Goal: Use online tool/utility

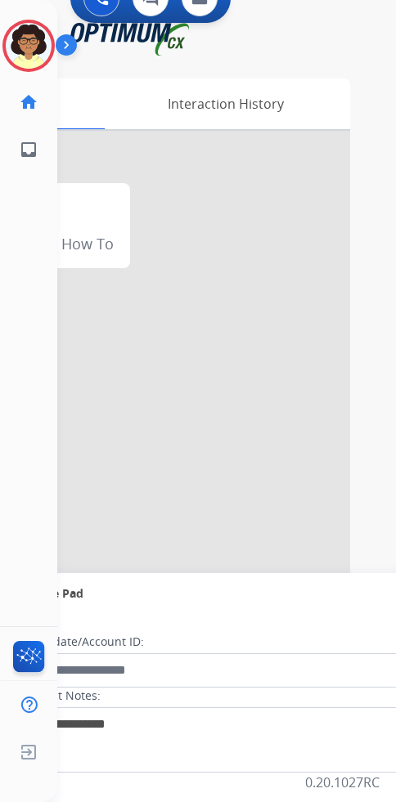
click at [23, 356] on div "[PERSON_NAME] Research / Special Project Edit Avatar Agent: [PERSON_NAME] Profi…" at bounding box center [28, 401] width 57 height 802
click at [108, 616] on div "Clear pad Candidate/Account ID: Contact Notes:" at bounding box center [336, 708] width 656 height 188
click at [286, 587] on div "Secure Pad" at bounding box center [336, 594] width 630 height 28
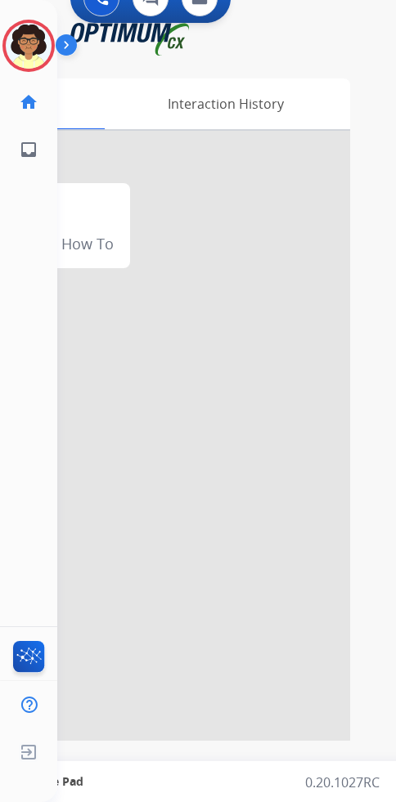
click at [212, 645] on div "Secure Pad" at bounding box center [336, 782] width 630 height 28
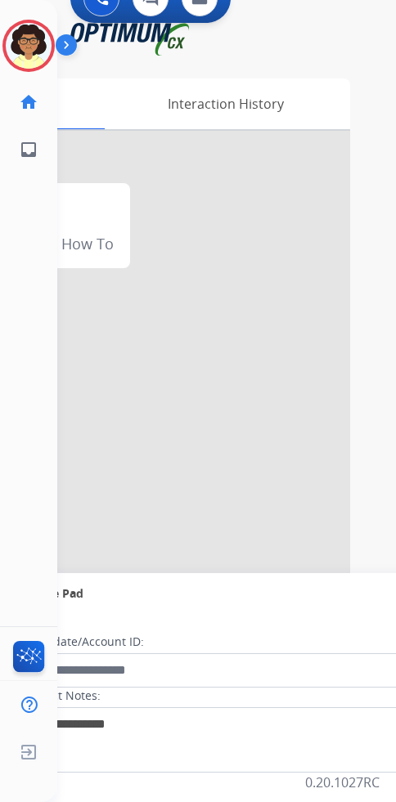
click at [181, 596] on div "Secure Pad" at bounding box center [336, 594] width 630 height 28
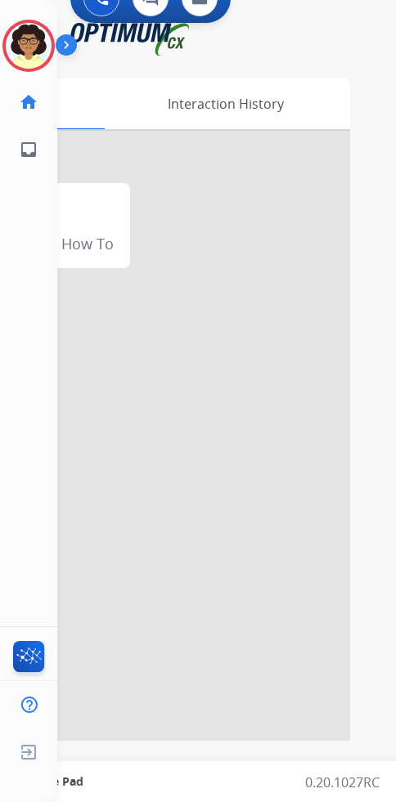
click at [177, 645] on div "Secure Pad" at bounding box center [336, 782] width 630 height 28
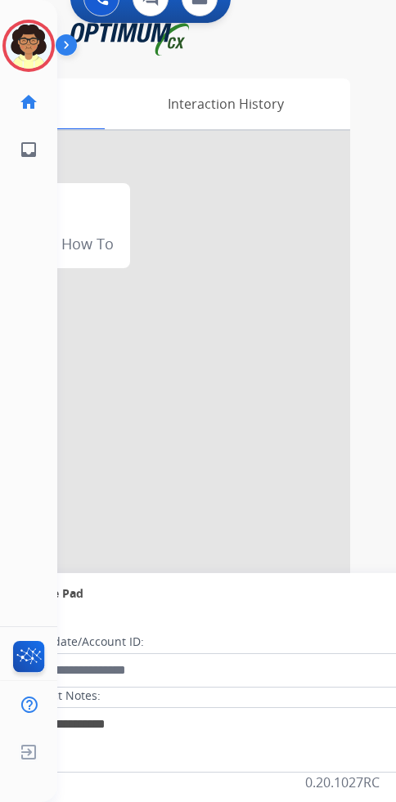
click at [182, 612] on div "Secure Pad expand_more" at bounding box center [336, 593] width 656 height 41
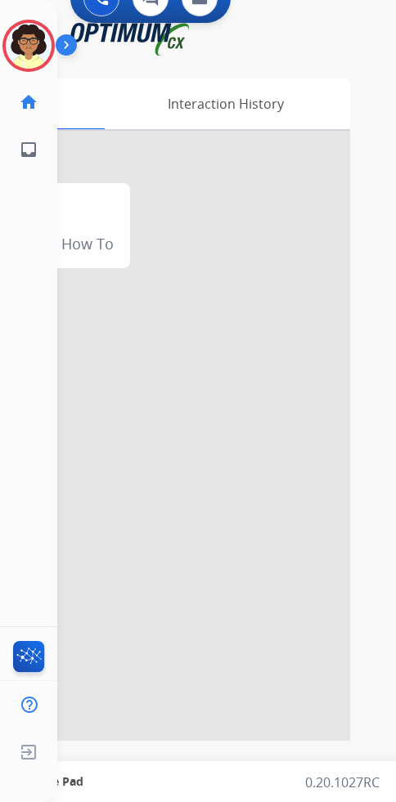
click at [193, 645] on div "Secure Pad" at bounding box center [336, 782] width 630 height 28
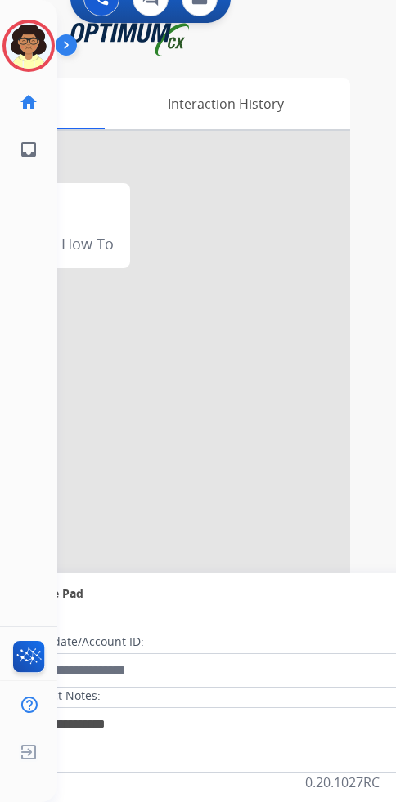
click at [120, 625] on div "Clear pad Candidate/Account ID: Contact Notes:" at bounding box center [336, 708] width 656 height 188
click at [119, 594] on div "Secure Pad" at bounding box center [336, 594] width 630 height 28
